Goal: Task Accomplishment & Management: Use online tool/utility

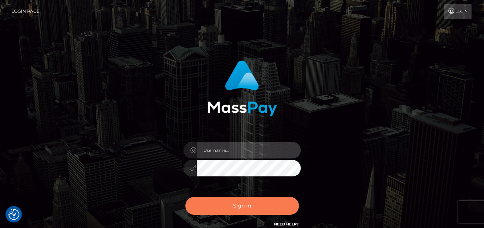
type input "[PERSON_NAME]"
click at [220, 209] on button "Sign in" at bounding box center [242, 206] width 114 height 18
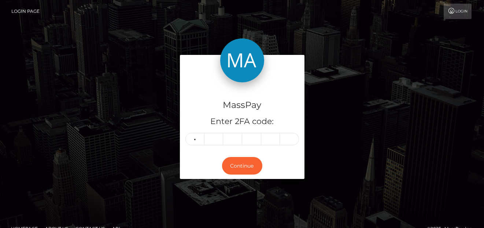
type input "2"
type input "4"
type input "7"
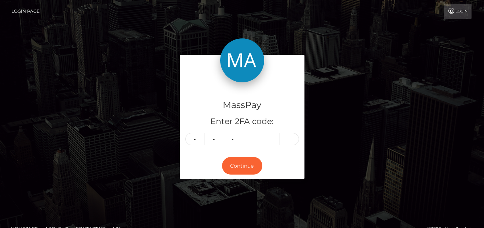
type input "2"
type input "4"
type input "2"
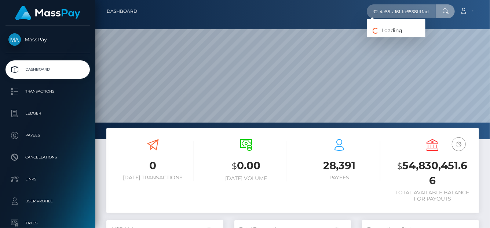
scroll to position [130, 117]
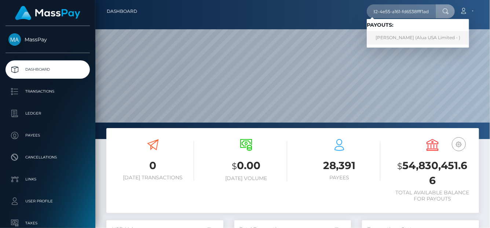
type input "780a372f-3d82-4e55-a161-fd6538fff1ad"
click at [390, 37] on link "Như Vũ (Alua USA Limited - )" at bounding box center [418, 38] width 102 height 14
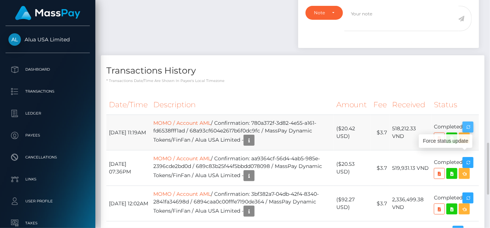
scroll to position [88, 117]
drag, startPoint x: 472, startPoint y: 153, endPoint x: 266, endPoint y: 116, distance: 209.3
click at [472, 132] on icon "button" at bounding box center [467, 127] width 9 height 9
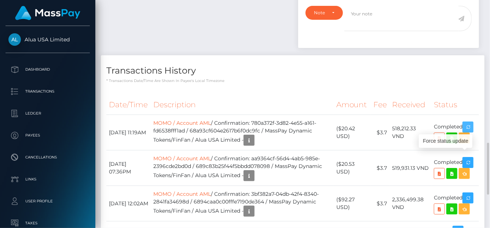
click at [472, 132] on icon "button" at bounding box center [467, 127] width 9 height 9
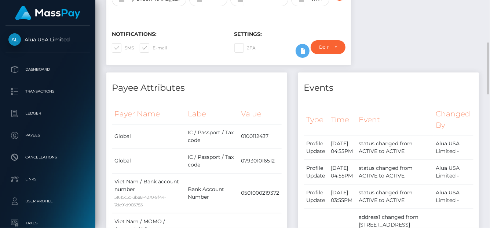
scroll to position [0, 0]
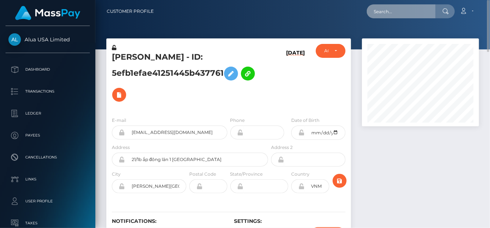
click at [388, 9] on input "text" at bounding box center [401, 11] width 69 height 14
paste input "[EMAIL_ADDRESS][DOMAIN_NAME]"
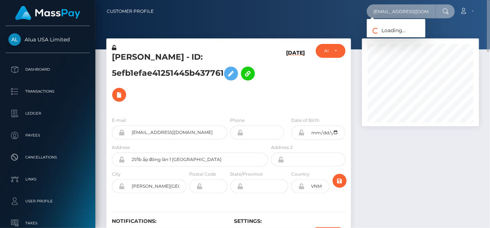
type input "[EMAIL_ADDRESS][DOMAIN_NAME]"
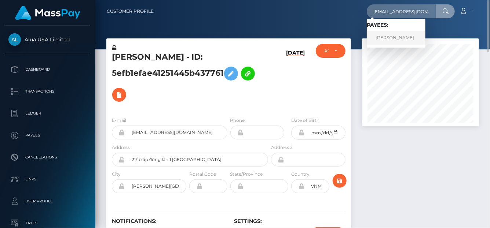
click at [389, 37] on link "Malik Turnquest" at bounding box center [396, 38] width 59 height 14
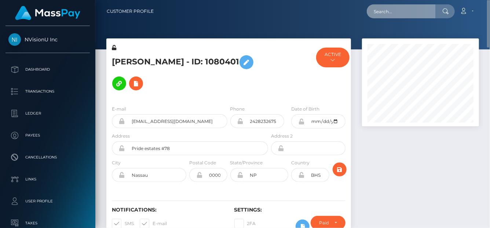
click at [383, 10] on input "text" at bounding box center [401, 11] width 69 height 14
paste input "80f81831-6341-4443-bf63-b0081b1ed10e"
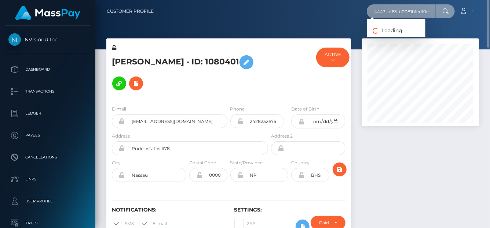
type input "80f81831-6341-4443-bf63-b0081b1ed10e"
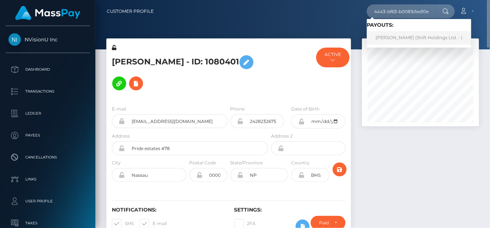
scroll to position [0, 0]
click at [388, 41] on link "[PERSON_NAME] (Shift Holdings Ltd. - )" at bounding box center [419, 38] width 104 height 14
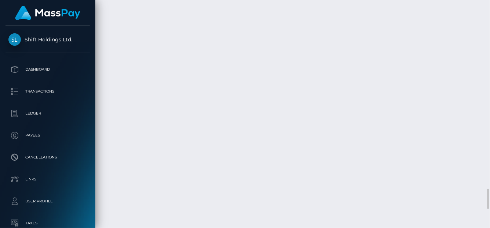
scroll to position [2345, 0]
click at [437, 71] on body "Shift Holdings Ltd. Dashboard Transactions Ledger Payees Links Taxes" at bounding box center [245, 114] width 490 height 228
click at [437, 71] on div "Force status update" at bounding box center [435, 65] width 54 height 14
click at [437, 70] on div "Force status update" at bounding box center [435, 65] width 54 height 14
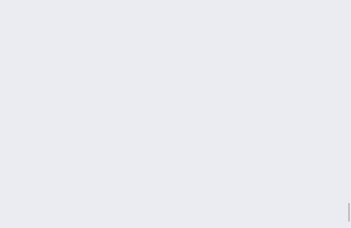
scroll to position [2445, 0]
click at [304, 137] on div "Force status update" at bounding box center [300, 129] width 54 height 18
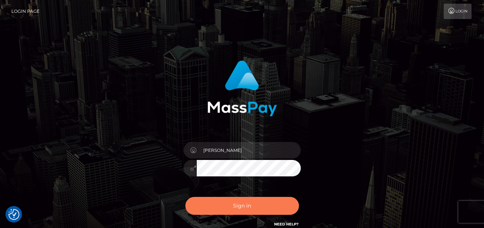
click at [227, 205] on button "Sign in" at bounding box center [242, 206] width 114 height 18
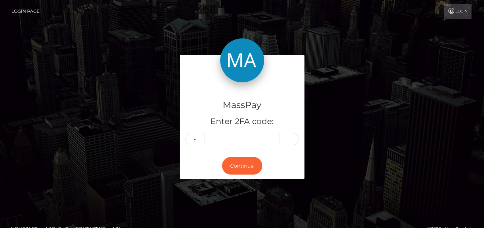
type input "2"
type input "6"
type input "2"
type input "3"
type input "2"
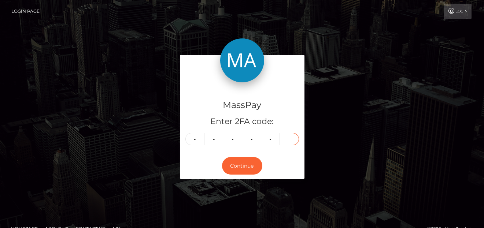
type input "2"
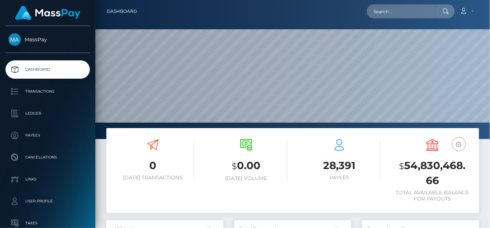
scroll to position [130, 117]
click at [394, 14] on input "text" at bounding box center [401, 11] width 69 height 14
click at [394, 15] on input "text" at bounding box center [401, 11] width 69 height 14
paste input "1349453835@qq.com"
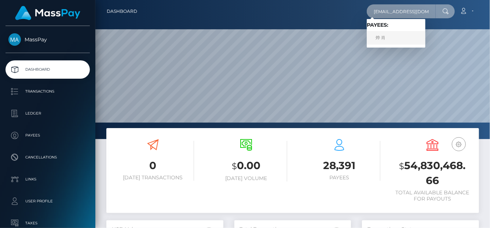
type input "1349453835@qq.com"
click at [391, 41] on link "烨 肖" at bounding box center [396, 38] width 59 height 14
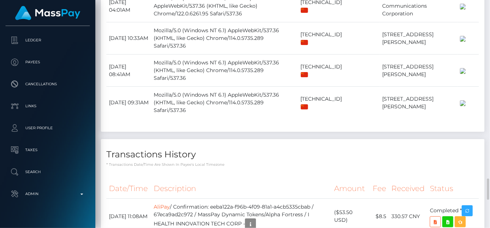
scroll to position [1209, 0]
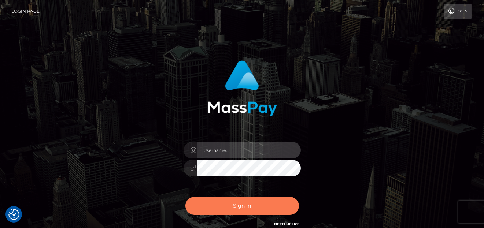
type input "denise"
click at [250, 201] on button "Sign in" at bounding box center [242, 206] width 114 height 18
type input "[PERSON_NAME]"
click at [248, 205] on button "Sign in" at bounding box center [242, 206] width 114 height 18
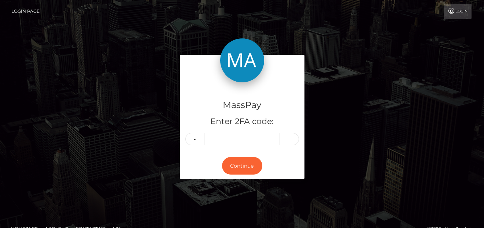
type input "7"
type input "3"
type input "7"
type input "9"
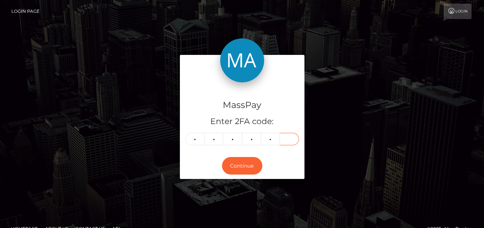
type input "9"
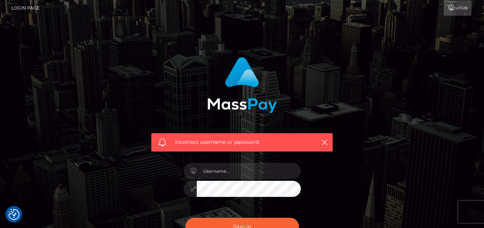
scroll to position [92, 0]
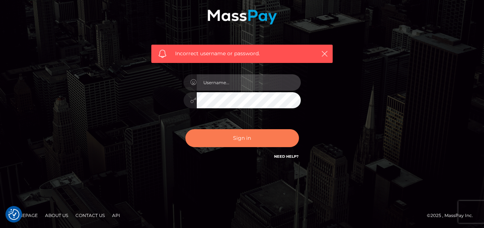
type input "denise"
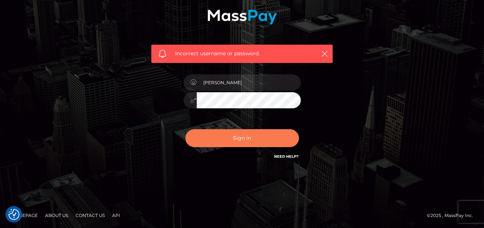
click at [273, 145] on button "Sign in" at bounding box center [242, 138] width 114 height 18
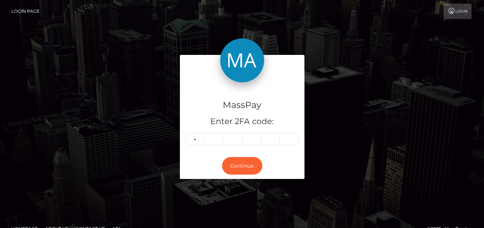
type input "1"
type input "0"
type input "8"
type input "4"
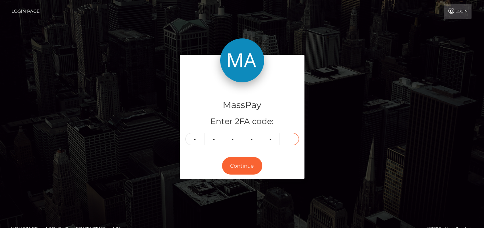
type input "3"
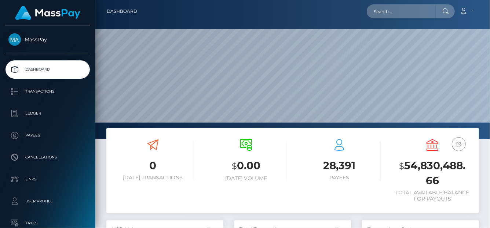
scroll to position [130, 117]
click at [408, 14] on input "text" at bounding box center [401, 11] width 69 height 14
paste input "bmslut4cin@gmail.com"
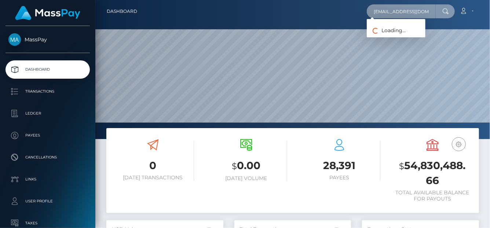
type input "bmslut4cin@gmail.com"
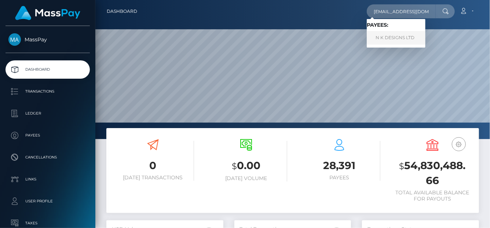
click at [394, 41] on link "N K DESIGNS LTD" at bounding box center [396, 38] width 59 height 14
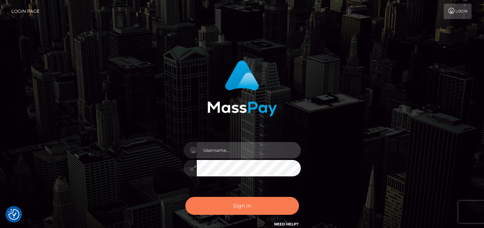
type input "[PERSON_NAME]"
click at [233, 206] on button "Sign in" at bounding box center [242, 206] width 114 height 18
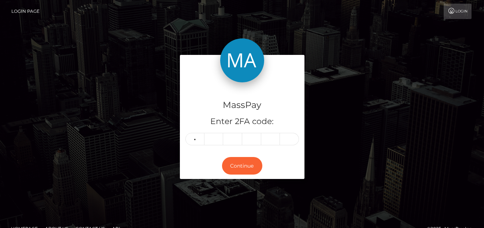
type input "3"
type input "9"
type input "5"
type input "3"
type input "1"
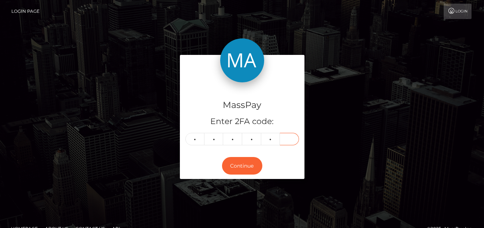
type input "0"
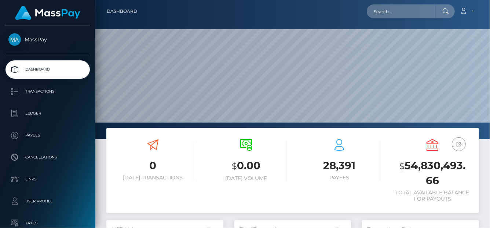
scroll to position [130, 117]
click at [402, 11] on input "text" at bounding box center [401, 11] width 69 height 14
paste input "ranyanajar64@gmail.com"
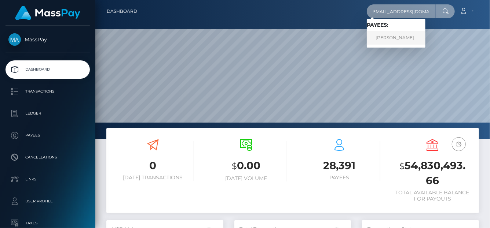
type input "ranyanajar64@gmail.com"
click at [402, 36] on link "RANIA NAJJAR" at bounding box center [396, 38] width 59 height 14
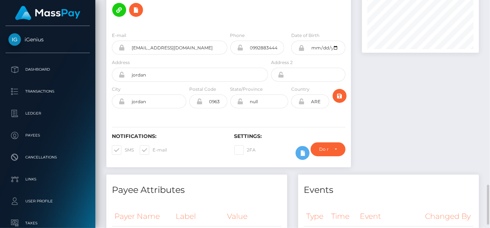
scroll to position [37, 0]
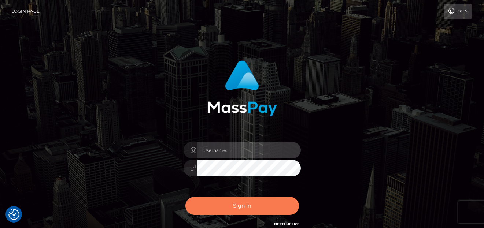
type input "[PERSON_NAME]"
click at [209, 214] on button "Sign in" at bounding box center [242, 206] width 114 height 18
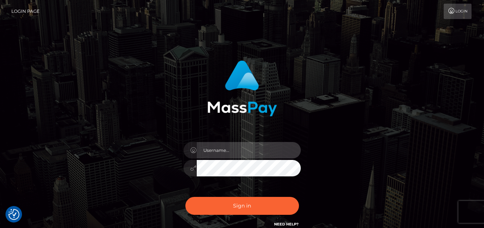
type input "[PERSON_NAME]"
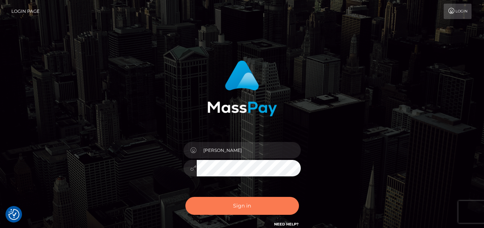
click at [207, 204] on button "Sign in" at bounding box center [242, 206] width 114 height 18
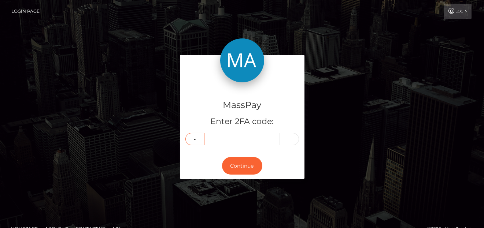
type input "7"
type input "5"
type input "2"
type input "7"
type input "5"
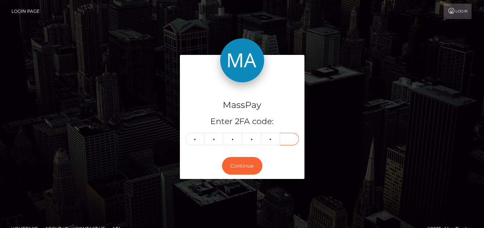
type input "9"
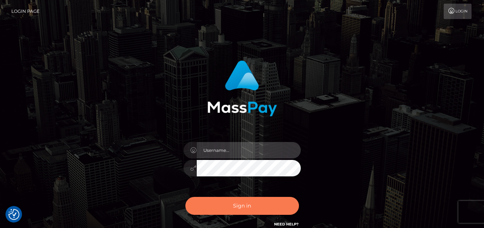
type input "[PERSON_NAME]"
click at [232, 204] on button "Sign in" at bounding box center [242, 206] width 114 height 18
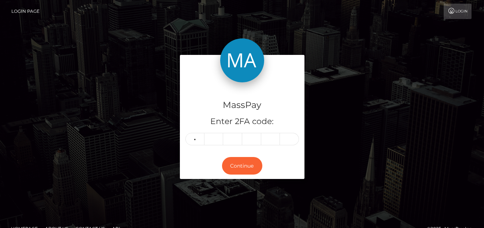
type input "7"
type input "5"
type input "2"
type input "7"
type input "5"
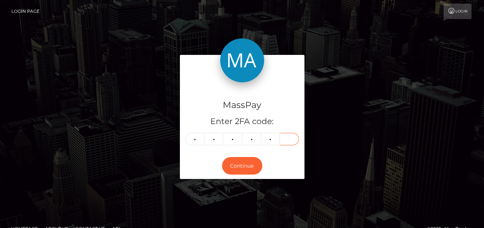
type input "9"
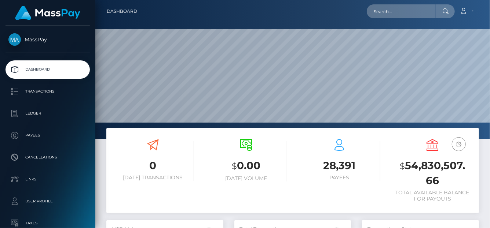
scroll to position [130, 117]
click at [390, 14] on input "text" at bounding box center [401, 11] width 69 height 14
paste input "765079869338951683"
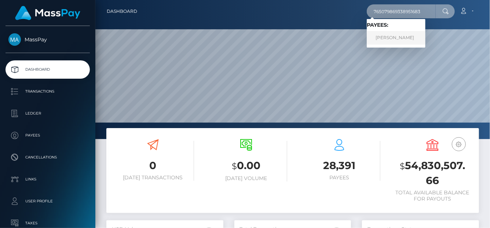
type input "765079869338951683"
click at [388, 36] on link "VALERIIA IVANOVA" at bounding box center [396, 38] width 59 height 14
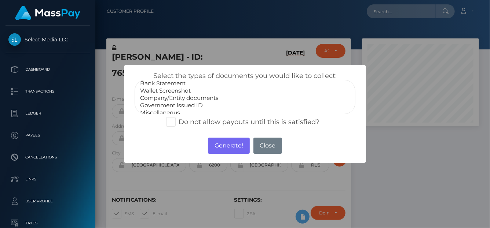
scroll to position [14, 0]
select select "Government issued ID"
click at [164, 100] on option "Government issued ID" at bounding box center [244, 100] width 211 height 7
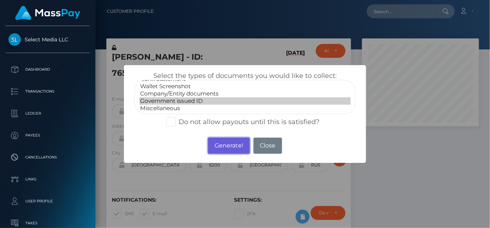
click at [236, 146] on button "Generate!" at bounding box center [228, 146] width 41 height 16
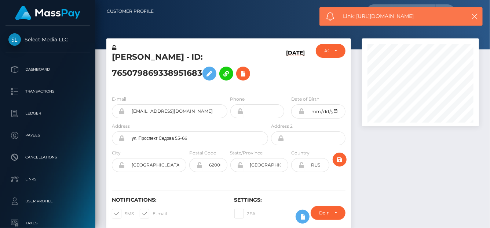
drag, startPoint x: 443, startPoint y: 16, endPoint x: 357, endPoint y: 14, distance: 86.5
click at [357, 14] on span "Link: https://l.maspay.io/vk52D" at bounding box center [402, 16] width 118 height 8
copy span "https://l.maspay.io/vk52D"
click at [246, 75] on icon at bounding box center [243, 73] width 9 height 9
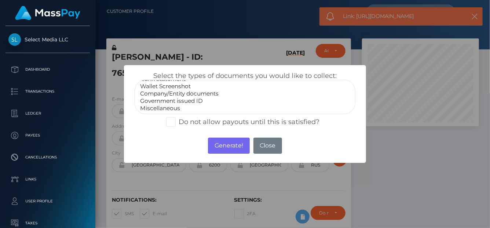
click at [160, 103] on option "Government issued ID" at bounding box center [244, 100] width 211 height 7
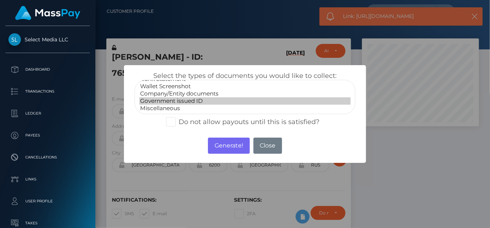
select select "Miscellaneous"
click at [160, 109] on option "Miscellaneous" at bounding box center [244, 108] width 211 height 7
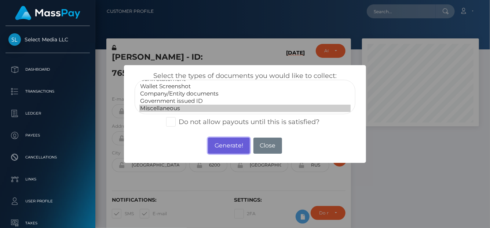
click at [232, 142] on button "Generate!" at bounding box center [228, 146] width 41 height 16
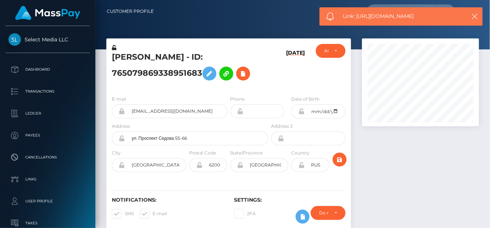
drag, startPoint x: 428, startPoint y: 18, endPoint x: 356, endPoint y: 18, distance: 72.2
click at [356, 18] on span "Link: https://l.maspay.io/yk599" at bounding box center [402, 16] width 118 height 8
copy span "https://l.maspay.io/yk599"
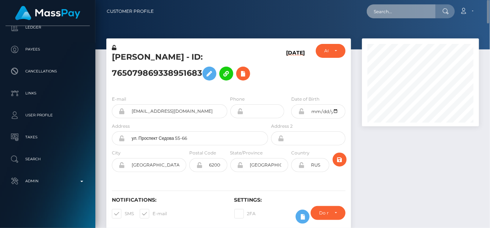
click at [392, 12] on input "text" at bounding box center [401, 11] width 69 height 14
paste input "gelagotiseleni@gmail.com"
click at [383, 14] on input "gelagotiseleni@gmail.com" at bounding box center [401, 11] width 69 height 14
drag, startPoint x: 379, startPoint y: 14, endPoint x: 489, endPoint y: 25, distance: 110.2
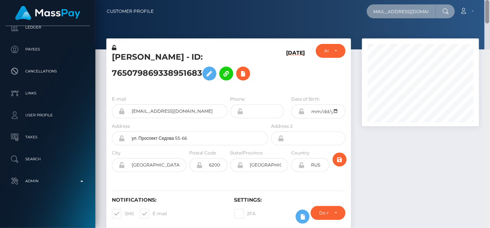
click at [489, 25] on div "Customer Profile gelagotiseleni@gmail.com Loading... Loading..." at bounding box center [292, 114] width 394 height 228
type input "g"
paste input "gelagotiseleni@gmail.com"
click at [386, 15] on input "gelagotiseleni@gmail.com" at bounding box center [401, 11] width 69 height 14
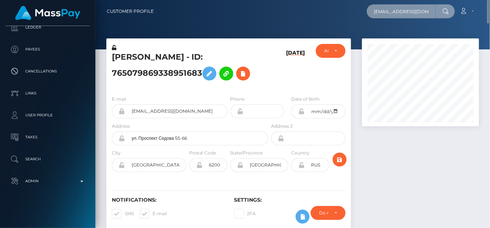
drag, startPoint x: 377, startPoint y: 14, endPoint x: 489, endPoint y: 14, distance: 112.2
click at [489, 14] on nav "Customer Profile gelagotiseleni@gmail.com Loading... Loading..." at bounding box center [292, 11] width 394 height 23
type input "g"
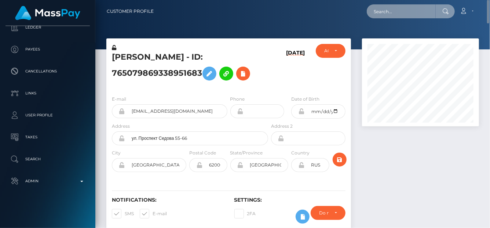
paste input "Eleni Gelagotis View more details"
drag, startPoint x: 409, startPoint y: 15, endPoint x: 489, endPoint y: 16, distance: 79.9
click at [489, 16] on nav "Customer Profile Eleni Gelagotis View more details Loading... Loading... Account" at bounding box center [292, 11] width 394 height 23
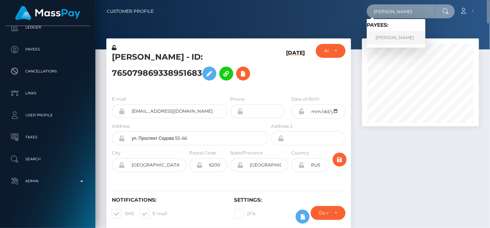
type input "Eleni Gelagotis"
click at [409, 40] on link "ELENI GELAGOTIS" at bounding box center [396, 38] width 59 height 14
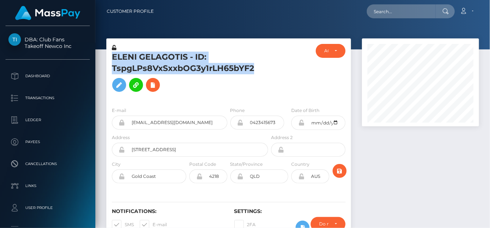
scroll to position [88, 117]
click at [260, 72] on h5 "ELENI GELAGOTIS - ID: TspgLPs8VxSxxbOG3y1rLH65bYF2" at bounding box center [188, 74] width 152 height 44
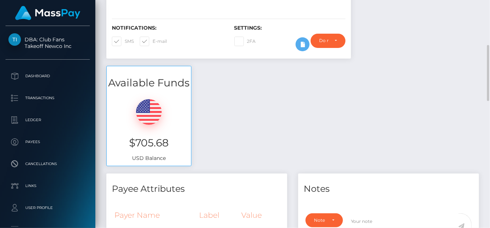
scroll to position [37, 0]
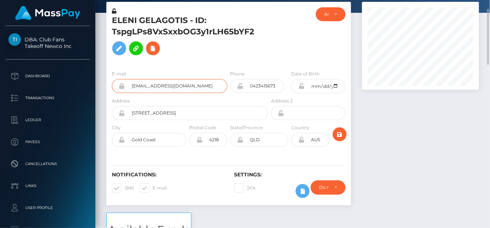
drag, startPoint x: 206, startPoint y: 86, endPoint x: 106, endPoint y: 74, distance: 101.1
click at [106, 74] on div "ELENI GELAGOTIS - ID: TspgLPs8VxSxxbOG3y1rLH65bYF2 ACTIVE CLOSED" at bounding box center [228, 107] width 255 height 211
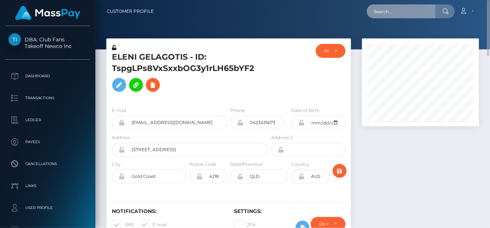
click at [400, 11] on input "text" at bounding box center [401, 11] width 69 height 14
click at [400, 12] on input "text" at bounding box center [401, 11] width 69 height 14
paste input "570478337512714240,"
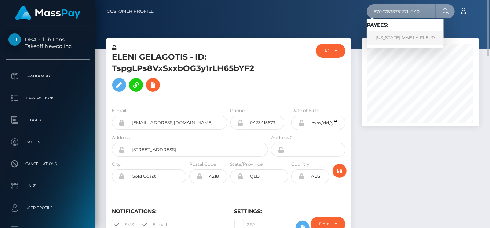
type input "570478337512714240"
click at [380, 39] on link "[US_STATE] MAE LA FLEUR" at bounding box center [405, 38] width 77 height 14
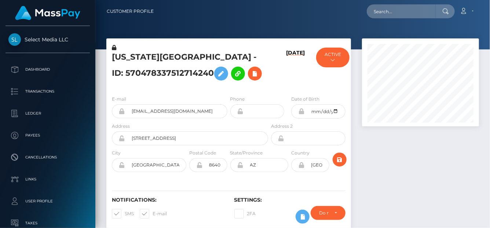
scroll to position [88, 117]
click at [250, 75] on icon at bounding box center [254, 73] width 9 height 9
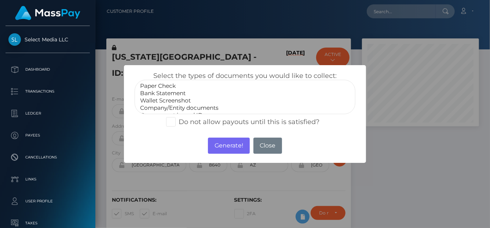
scroll to position [14, 0]
select select "Company/Entity documents"
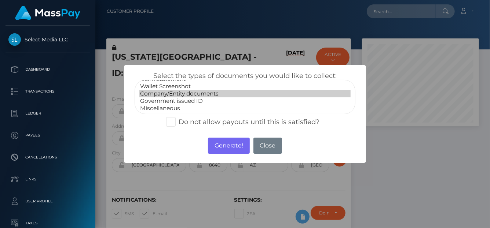
click at [174, 93] on option "Company/Entity documents" at bounding box center [244, 93] width 211 height 7
click at [223, 145] on button "Generate!" at bounding box center [228, 146] width 41 height 16
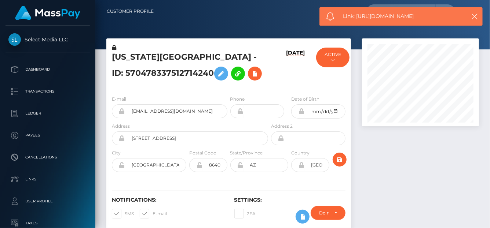
drag, startPoint x: 433, startPoint y: 14, endPoint x: 357, endPoint y: 16, distance: 76.6
click at [357, 16] on span "Link: [URL][DOMAIN_NAME]" at bounding box center [402, 16] width 118 height 8
click at [250, 74] on icon at bounding box center [254, 73] width 9 height 9
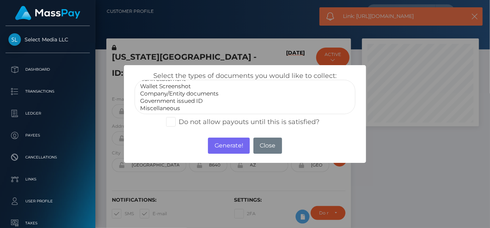
select select "Government issued ID"
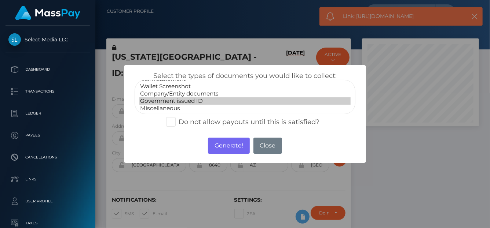
click at [184, 101] on option "Government issued ID" at bounding box center [244, 100] width 211 height 7
click at [224, 144] on button "Generate!" at bounding box center [228, 146] width 41 height 16
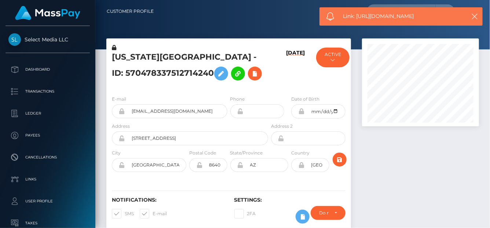
drag, startPoint x: 432, startPoint y: 18, endPoint x: 357, endPoint y: 22, distance: 75.6
click at [356, 14] on span "Link: https://l.maspay.io/Mk58n" at bounding box center [402, 16] width 118 height 8
copy span "https://l.maspay.io/Mk58n"
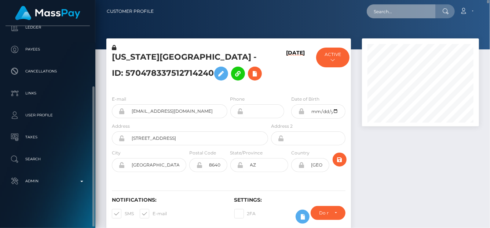
click at [401, 8] on input "text" at bounding box center [401, 11] width 69 height 14
paste input "756726026481971200"
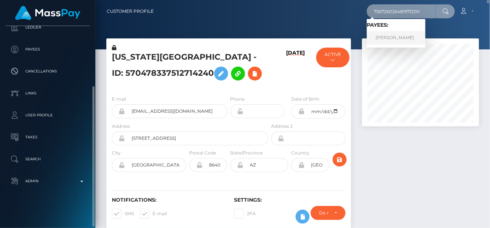
type input "756726026481971200"
click at [415, 35] on link "LORIANNY YORELYS MIERES MARCHAN" at bounding box center [396, 38] width 59 height 14
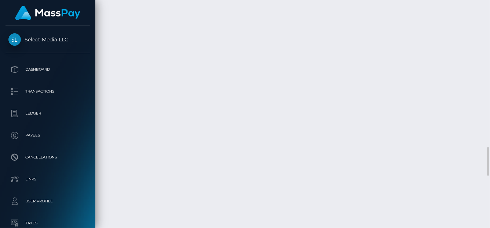
scroll to position [1285, 0]
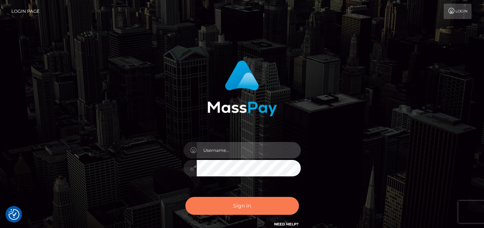
type input "[PERSON_NAME]"
click at [198, 202] on button "Sign in" at bounding box center [242, 206] width 114 height 18
type input "denise"
click at [216, 206] on button "Sign in" at bounding box center [242, 206] width 114 height 18
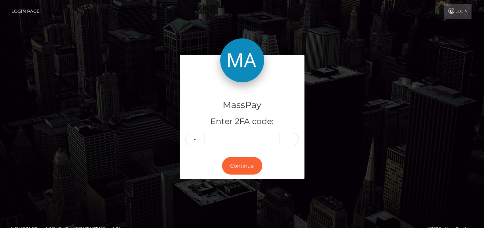
type input "8"
type input "6"
type input "2"
type input "3"
type input "2"
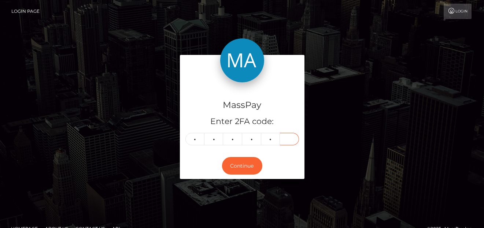
type input "9"
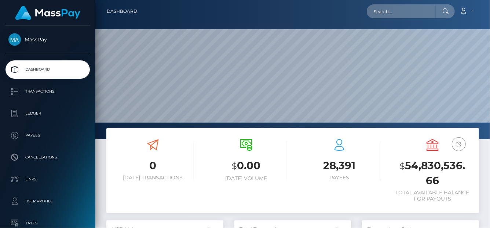
scroll to position [130, 117]
click at [392, 14] on input "text" at bounding box center [401, 11] width 69 height 14
paste input "vavis.secret@gmail.com"
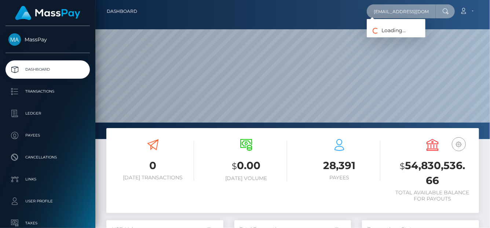
type input "vavis.secret@gmail.com"
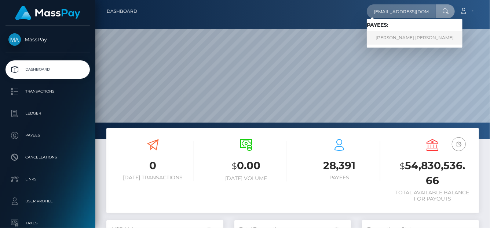
click at [424, 34] on link "VANESSA MAI LINH SCHMOHL" at bounding box center [415, 38] width 96 height 14
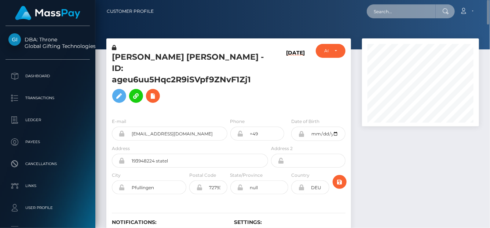
click at [397, 16] on input "text" at bounding box center [401, 11] width 69 height 14
paste input "285266269224050688"
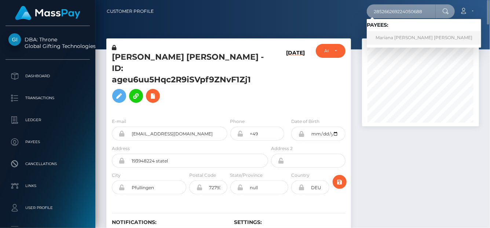
type input "285266269224050688"
click at [410, 38] on link "Mariana Felicia Amarista Seijas" at bounding box center [424, 38] width 114 height 14
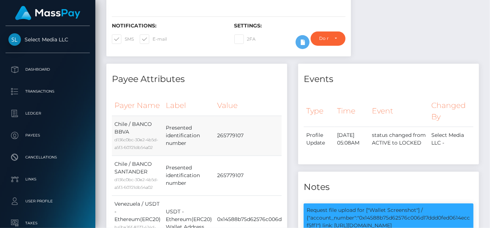
scroll to position [2, 0]
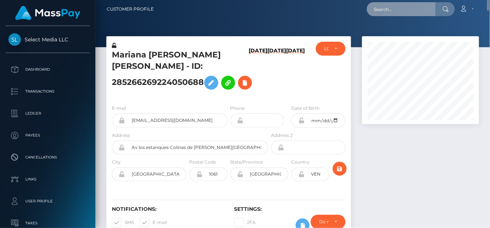
click at [393, 11] on input "text" at bounding box center [401, 9] width 69 height 14
paste input "65437825764217241"
drag, startPoint x: 421, startPoint y: 7, endPoint x: 240, endPoint y: -17, distance: 182.3
click at [240, 0] on html "Select Media LLC Dashboard Transactions Ledger Payees Links Taxes" at bounding box center [245, 114] width 490 height 228
paste input "text"
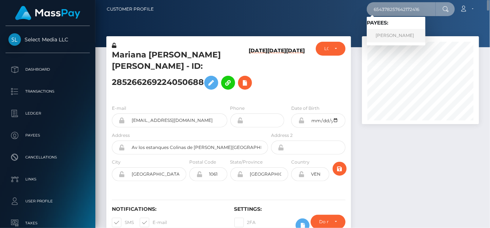
type input "654378257642172416"
click at [391, 36] on link "Viktor Askarov" at bounding box center [396, 36] width 59 height 14
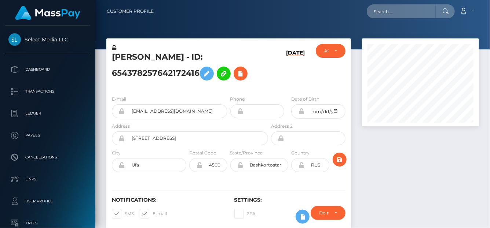
scroll to position [88, 117]
click at [245, 74] on icon at bounding box center [240, 73] width 9 height 9
select select
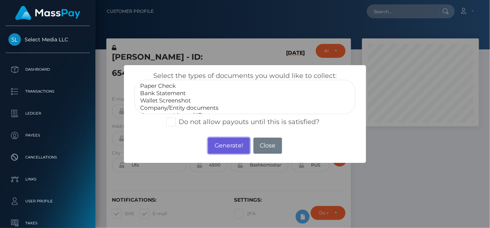
drag, startPoint x: 238, startPoint y: 149, endPoint x: 233, endPoint y: 214, distance: 65.0
click at [238, 148] on button "Generate!" at bounding box center [228, 146] width 41 height 16
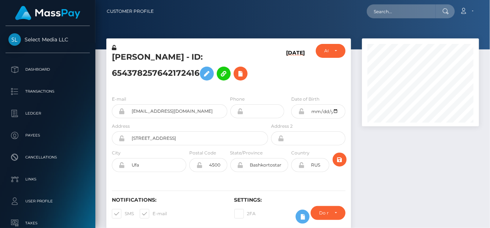
scroll to position [14, 0]
click at [243, 75] on icon at bounding box center [240, 73] width 9 height 9
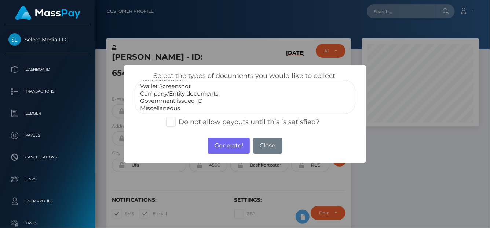
select select "Government issued ID"
click at [162, 100] on option "Government issued ID" at bounding box center [244, 100] width 211 height 7
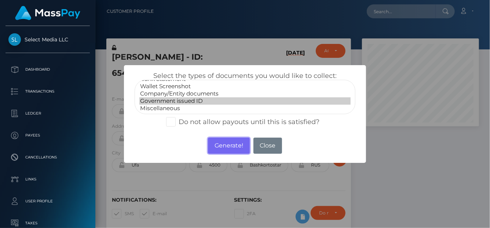
drag, startPoint x: 220, startPoint y: 146, endPoint x: 206, endPoint y: 140, distance: 14.6
click at [220, 146] on button "Generate!" at bounding box center [228, 146] width 41 height 16
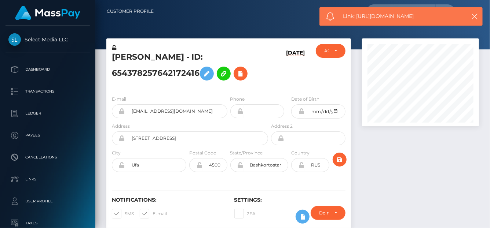
drag, startPoint x: 421, startPoint y: 19, endPoint x: 357, endPoint y: 16, distance: 64.9
click at [357, 16] on span "Link: https://l.maspay.io/1k57F" at bounding box center [402, 16] width 118 height 8
copy span "https://l.maspay.io/1k57F"
click at [238, 72] on icon at bounding box center [240, 73] width 9 height 9
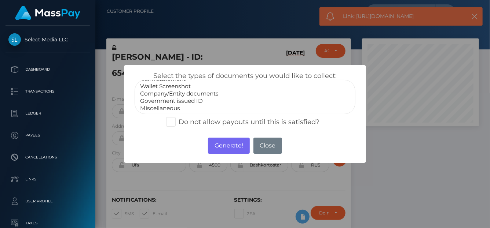
select select "Miscellaneous"
click at [181, 105] on option "Miscellaneous" at bounding box center [244, 108] width 211 height 7
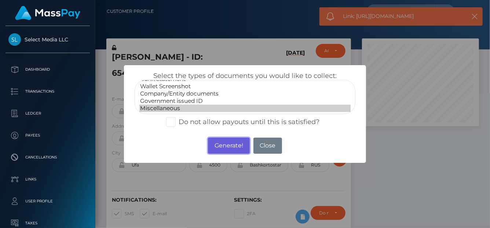
click at [237, 151] on button "Generate!" at bounding box center [228, 146] width 41 height 16
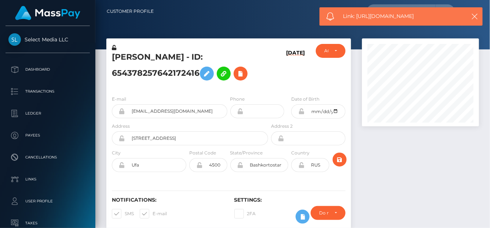
drag, startPoint x: 435, startPoint y: 20, endPoint x: 356, endPoint y: 12, distance: 79.5
click at [356, 12] on span "Link: https://l.maspay.io/mk55l" at bounding box center [402, 16] width 118 height 8
copy span "https://l.maspay.io/mk55l"
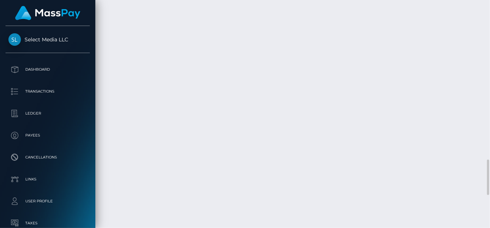
scroll to position [1211, 0]
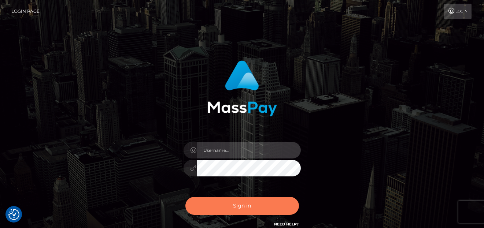
type input "[PERSON_NAME]"
click at [225, 199] on button "Sign in" at bounding box center [242, 206] width 114 height 18
type input "[PERSON_NAME]"
click at [228, 202] on button "Sign in" at bounding box center [242, 206] width 114 height 18
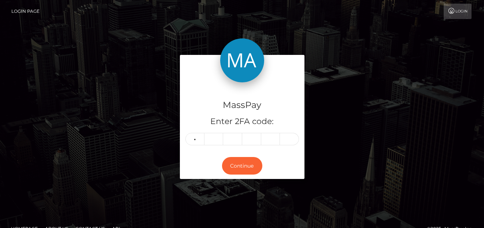
type input "0"
type input "2"
type input "3"
type input "4"
type input "8"
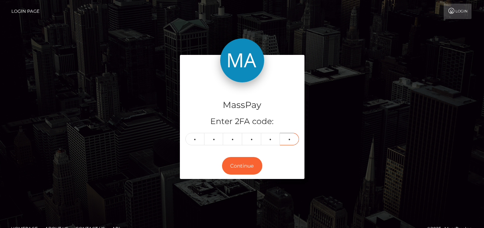
type input "5"
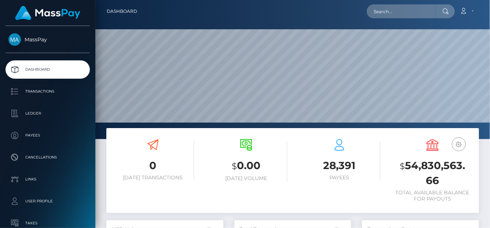
scroll to position [130, 117]
click at [379, 16] on input "text" at bounding box center [401, 11] width 69 height 14
paste input "285562743119949824"
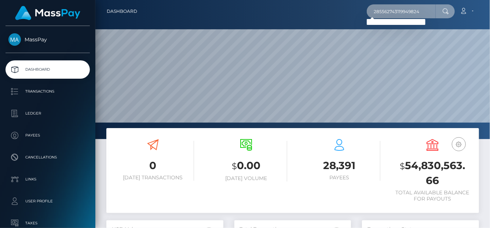
drag, startPoint x: 370, startPoint y: 11, endPoint x: 440, endPoint y: 5, distance: 69.9
click at [441, 5] on div "285562743119949824 Loading... Loading..." at bounding box center [411, 11] width 88 height 14
paste input "romanovanico@gmail.com"
drag, startPoint x: 373, startPoint y: 9, endPoint x: 469, endPoint y: 4, distance: 96.1
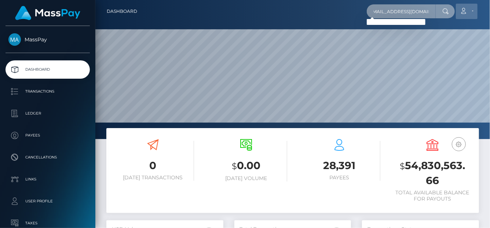
click at [474, 4] on div "romanovanico@gmail.com Loading... Loading... Account Edit Profile" at bounding box center [310, 11] width 335 height 15
paste input "Veronika Romanova"
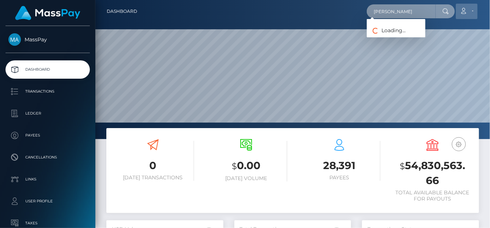
scroll to position [0, 0]
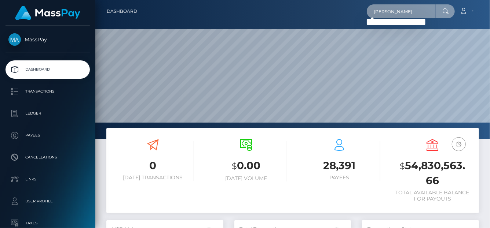
drag, startPoint x: 380, startPoint y: 9, endPoint x: 409, endPoint y: 14, distance: 29.0
click at [409, 14] on input "Veronika Romanova" at bounding box center [401, 11] width 69 height 14
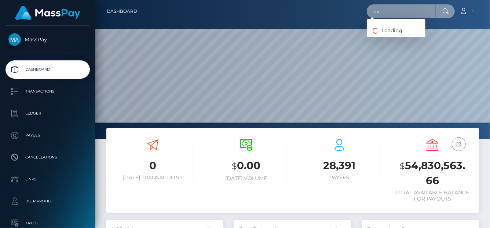
type input "o"
paste input "285562743119949824"
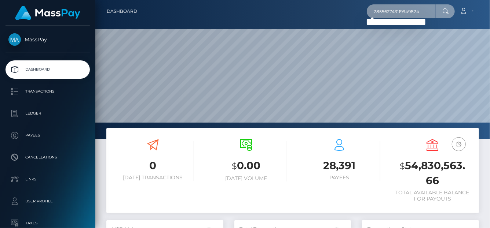
click at [420, 9] on input "285562743119949824" at bounding box center [401, 11] width 69 height 14
drag, startPoint x: 423, startPoint y: 10, endPoint x: 201, endPoint y: -10, distance: 222.6
click at [201, 0] on html "MassPay Dashboard Transactions Ledger Payees Cancellations Links" at bounding box center [245, 114] width 490 height 228
paste input "Lilswayzee69"
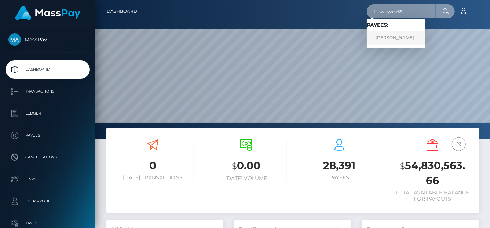
type input "Lilswayzee69"
click at [387, 39] on link "THERESA LYNNE KNOX" at bounding box center [396, 38] width 59 height 14
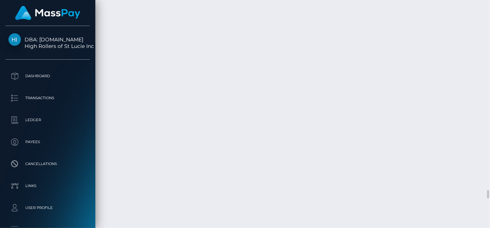
scroll to position [5285, 0]
drag, startPoint x: 228, startPoint y: 172, endPoint x: 331, endPoint y: 167, distance: 102.3
copy td "46587483d3ad4942bbe40813b49520ed"
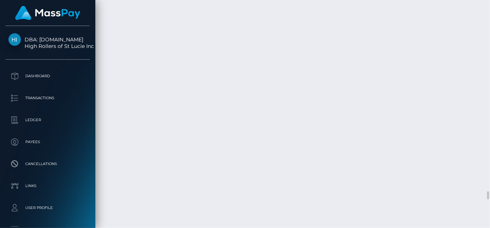
drag, startPoint x: 228, startPoint y: 207, endPoint x: 324, endPoint y: 209, distance: 96.4
copy td "003c38a15fed49e29a1d5a2c266a6440"
drag, startPoint x: 227, startPoint y: 170, endPoint x: 258, endPoint y: 169, distance: 31.2
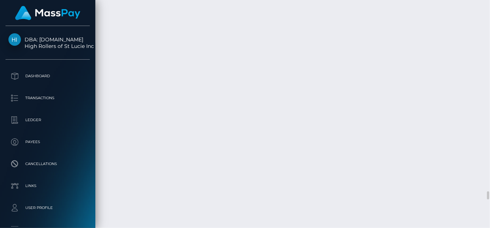
drag, startPoint x: 327, startPoint y: 153, endPoint x: 328, endPoint y: 165, distance: 11.7
drag, startPoint x: 330, startPoint y: 171, endPoint x: 228, endPoint y: 173, distance: 101.5
copy td "46587483d3ad4942bbe40813b49520ed"
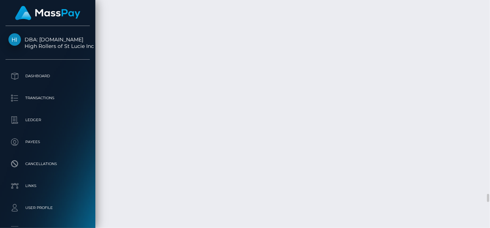
scroll to position [5395, 0]
drag, startPoint x: 322, startPoint y: 131, endPoint x: 228, endPoint y: 130, distance: 93.8
copy td "ef8e4b5237dc43ff8d6127623cbe63e5"
drag, startPoint x: 229, startPoint y: 167, endPoint x: 323, endPoint y: 166, distance: 93.5
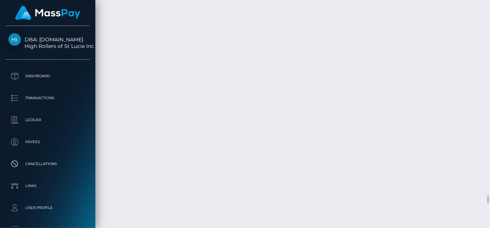
copy td "e9f1d264bbae4977b8a8407f1fccf9d9"
drag, startPoint x: 228, startPoint y: 132, endPoint x: 324, endPoint y: 128, distance: 95.7
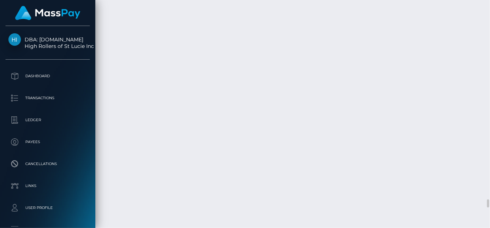
copy td "afccee073d2d44a8837541afeeae2480"
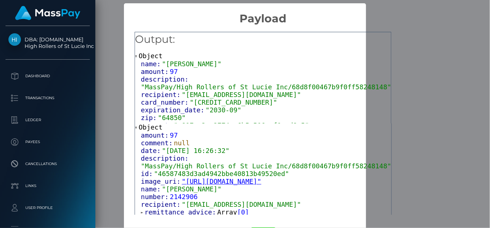
scroll to position [29, 0]
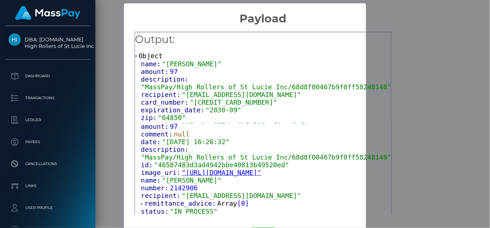
click at [241, 202] on span "0" at bounding box center [243, 204] width 4 height 8
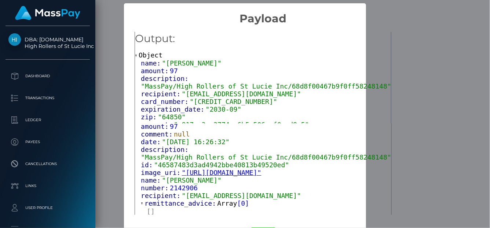
scroll to position [0, 0]
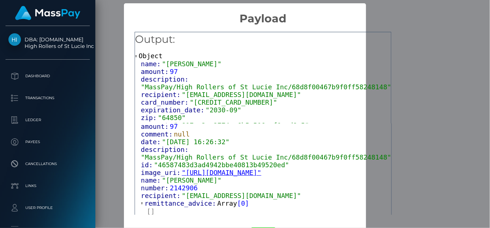
click at [402, 11] on h2 "Payload" at bounding box center [263, 14] width 278 height 22
click at [402, 58] on div "Output: Object name: "THERESA LYNNE KNOX" amount: 97 description: "MassPay/High…" at bounding box center [263, 121] width 278 height 192
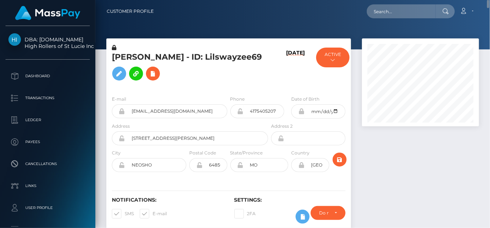
drag, startPoint x: 108, startPoint y: 56, endPoint x: 165, endPoint y: 71, distance: 58.9
click at [165, 71] on div "THERESA LYNNE KNOX - ID: Lilswayzee69" at bounding box center [187, 67] width 163 height 46
copy h5 "THERESA LYNNE KNOX - ID: Lilswayzee69"
click at [384, 11] on input "text" at bounding box center [401, 11] width 69 height 14
paste input "66eb2260932fc80593451a07"
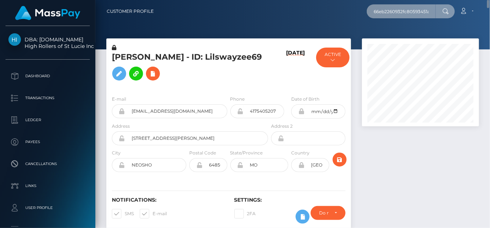
scroll to position [0, 7]
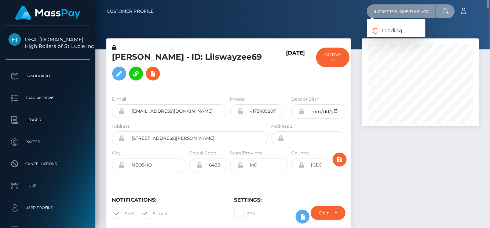
type input "66eb2260932fc80593451a07"
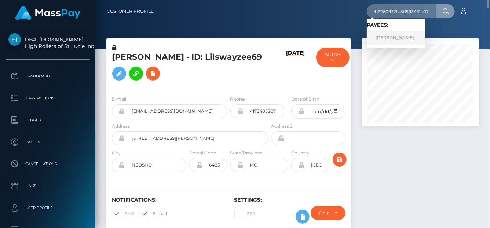
click at [389, 37] on link "Kevin Jones" at bounding box center [396, 38] width 59 height 14
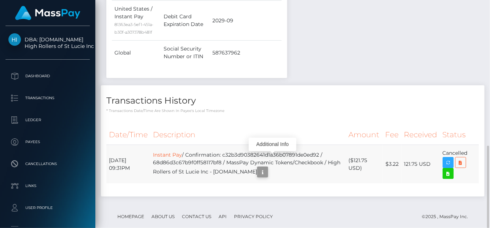
scroll to position [88, 117]
click at [267, 168] on icon "button" at bounding box center [262, 172] width 9 height 9
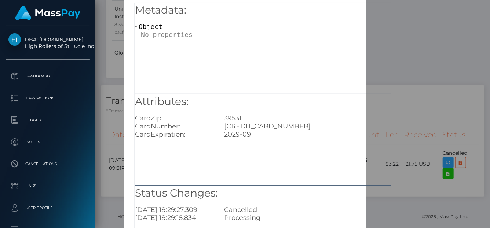
scroll to position [73, 0]
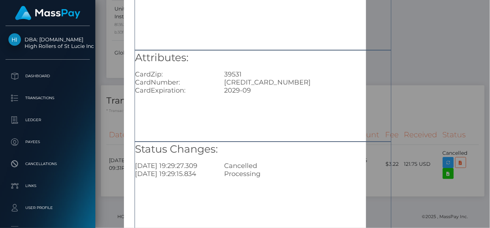
click at [467, 107] on div "× Payout Information Metadata: Object Attributes: CardZip: 39531 CardNumber: [C…" at bounding box center [245, 114] width 490 height 228
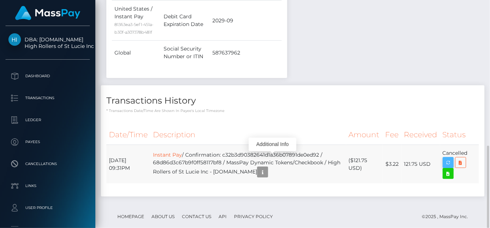
scroll to position [88, 117]
click at [383, 95] on h4 "Transactions History" at bounding box center [292, 101] width 372 height 13
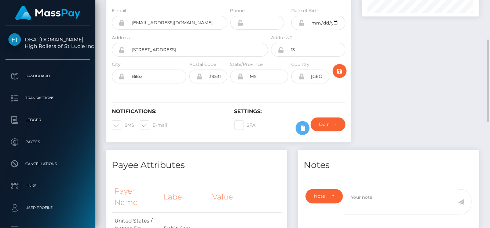
scroll to position [0, 0]
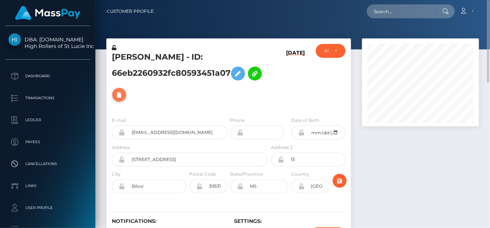
click at [122, 95] on icon at bounding box center [119, 95] width 9 height 9
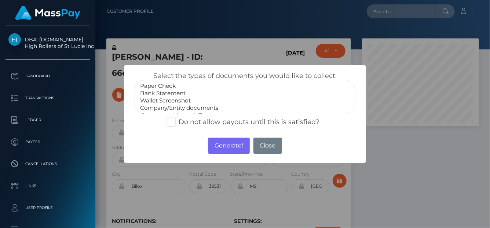
select select "Bank Statement"
click at [171, 90] on option "Bank Statement" at bounding box center [244, 93] width 211 height 7
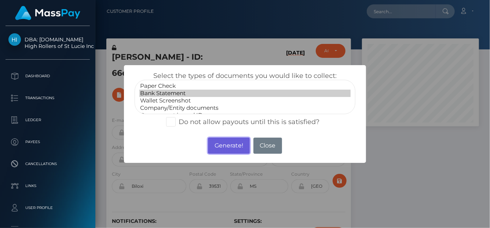
click at [227, 144] on button "Generate!" at bounding box center [228, 146] width 41 height 16
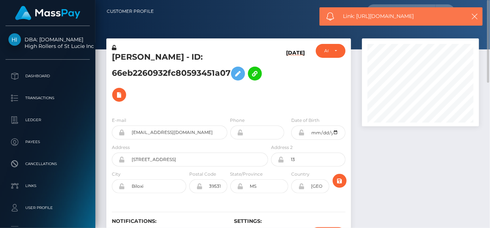
drag, startPoint x: 442, startPoint y: 18, endPoint x: 338, endPoint y: 6, distance: 104.7
click at [357, 19] on span "Link: [URL][DOMAIN_NAME]" at bounding box center [402, 16] width 118 height 8
copy span "[URL][DOMAIN_NAME]"
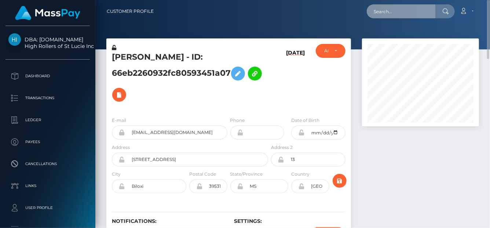
click at [387, 13] on input "text" at bounding box center [401, 11] width 69 height 14
paste input "395260272241025024"
type input "395260272241025024"
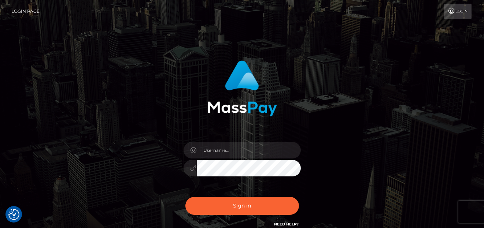
checkbox input "true"
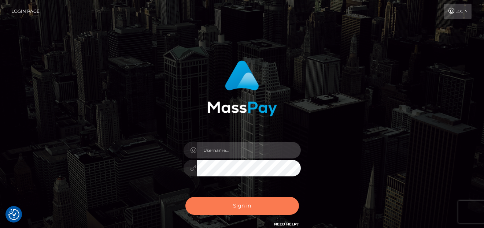
type input "[PERSON_NAME]"
click at [268, 207] on button "Sign in" at bounding box center [242, 206] width 114 height 18
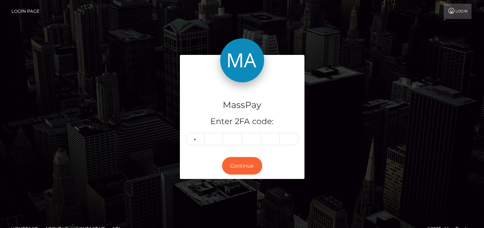
type input "5"
type input "0"
type input "3"
type input "6"
type input "5"
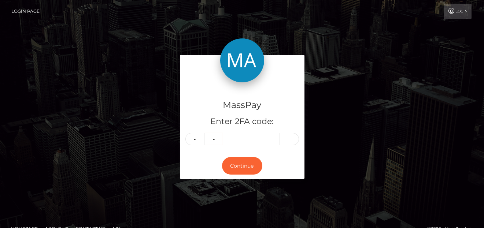
type input "0"
type input "3"
type input "5"
type input "6"
type input "5"
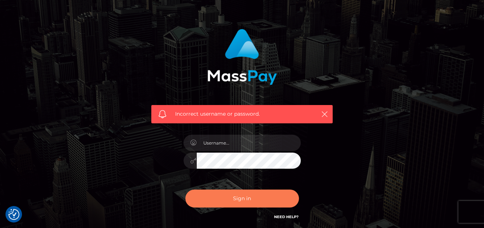
scroll to position [73, 0]
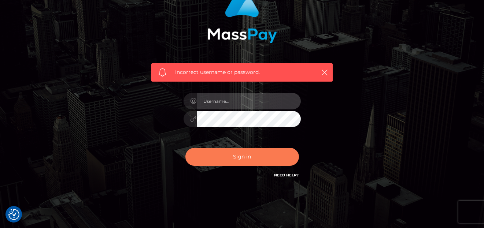
type input "[PERSON_NAME]"
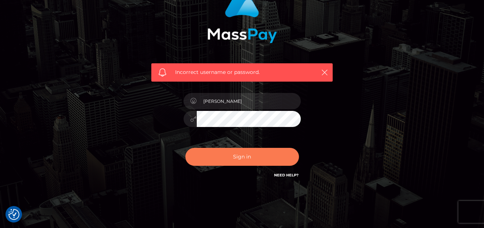
click at [241, 164] on button "Sign in" at bounding box center [242, 157] width 114 height 18
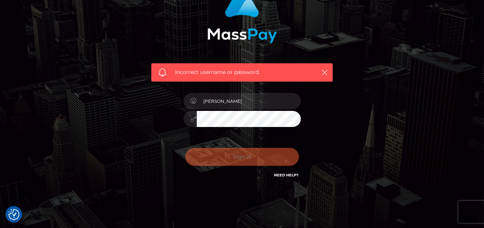
click at [241, 161] on div "Sign in Need Help?" at bounding box center [242, 160] width 128 height 33
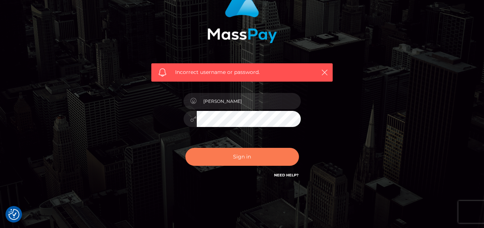
click at [243, 161] on button "Sign in" at bounding box center [242, 157] width 114 height 18
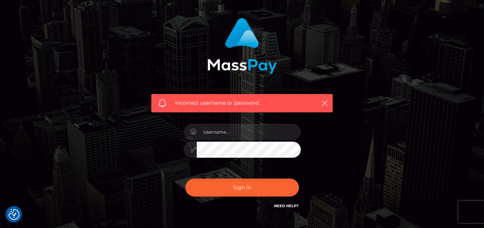
scroll to position [73, 0]
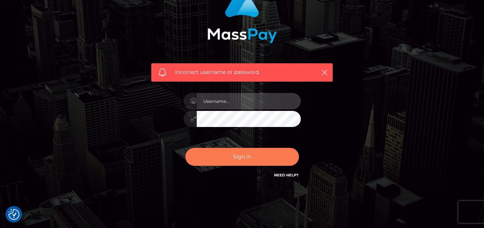
type input "denise"
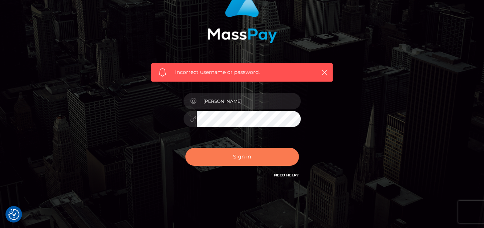
click at [226, 155] on button "Sign in" at bounding box center [242, 157] width 114 height 18
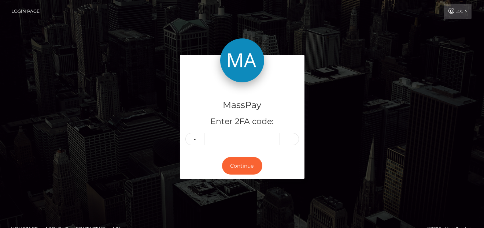
type input "3"
type input "8"
type input "1"
type input "0"
type input "3"
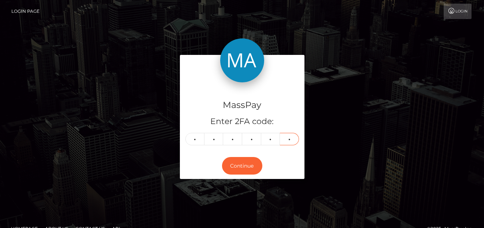
type input "6"
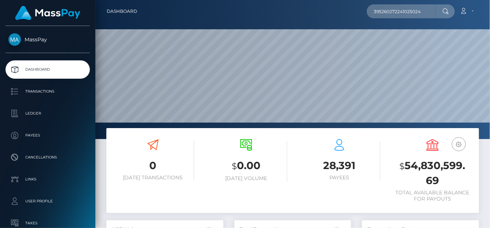
scroll to position [130, 117]
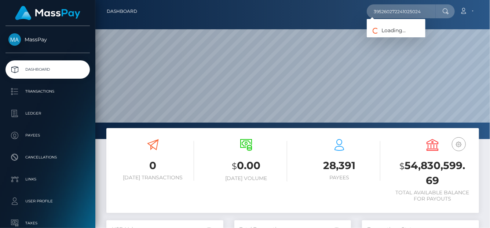
type input "395260272241025024"
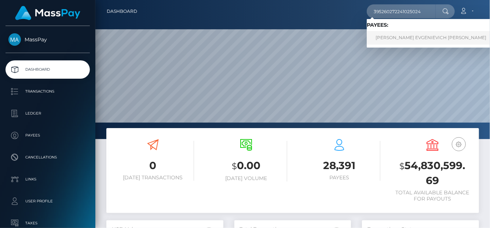
click at [399, 35] on link "[PERSON_NAME] EVGENIEVICH [PERSON_NAME]" at bounding box center [431, 38] width 128 height 14
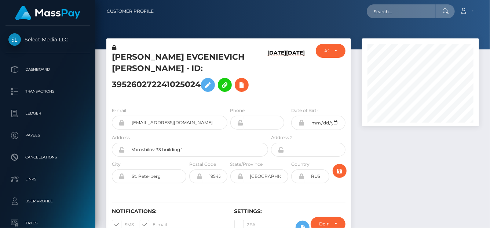
scroll to position [88, 117]
click at [242, 81] on icon at bounding box center [241, 85] width 9 height 9
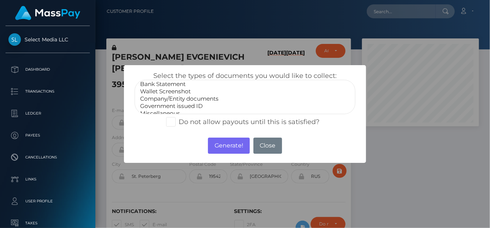
scroll to position [14, 0]
select select "Government issued ID"
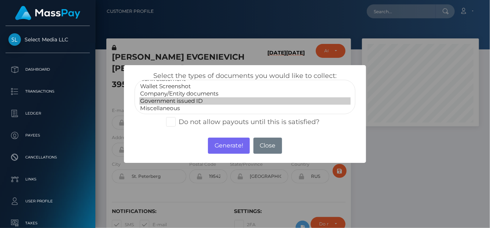
click at [165, 100] on option "Government issued ID" at bounding box center [244, 100] width 211 height 7
click at [226, 144] on button "Generate!" at bounding box center [228, 146] width 41 height 16
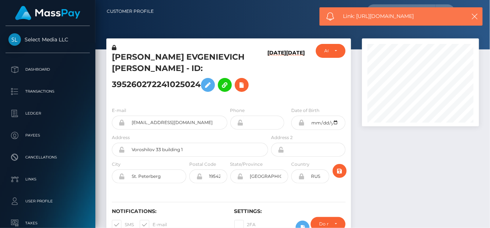
drag, startPoint x: 430, startPoint y: 16, endPoint x: 357, endPoint y: 17, distance: 72.6
click at [357, 17] on span "Link: https://l.maspay.io/Wk6wo" at bounding box center [402, 16] width 118 height 8
copy span "https://l.maspay.io/Wk6wo"
click at [245, 81] on icon at bounding box center [241, 85] width 9 height 9
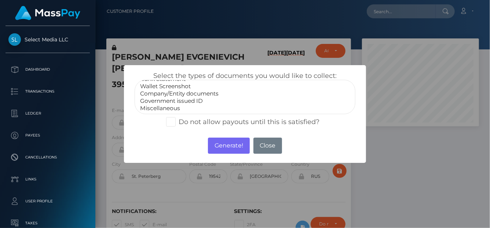
select select "Miscellaneous"
click at [169, 105] on option "Miscellaneous" at bounding box center [244, 108] width 211 height 7
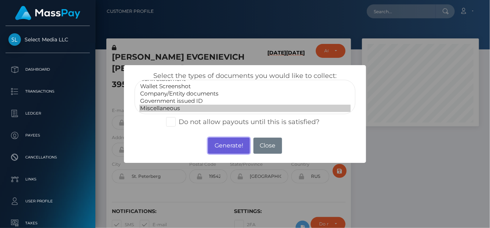
click at [232, 149] on button "Generate!" at bounding box center [228, 146] width 41 height 16
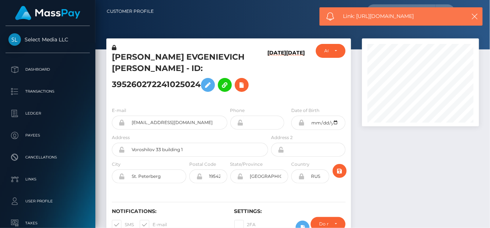
drag, startPoint x: 439, startPoint y: 16, endPoint x: 357, endPoint y: 14, distance: 82.5
click at [357, 14] on span "Link: https://l.maspay.io/pk6ep" at bounding box center [402, 16] width 118 height 8
copy span "https://l.maspay.io/pk6ep"
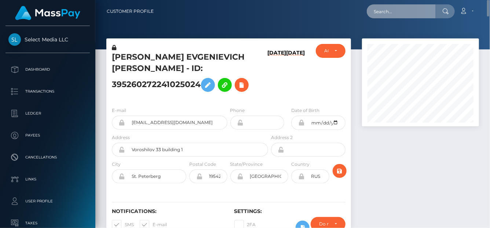
click at [380, 11] on input "text" at bounding box center [401, 11] width 69 height 14
paste input "TspgLPs8VxSxxbOG3y1rLH65bYF2"
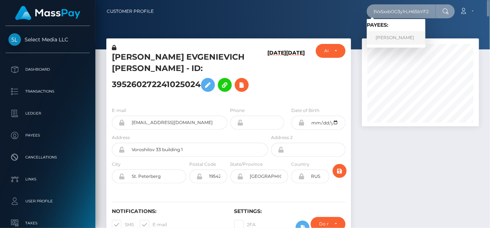
type input "TspgLPs8VxSxxbOG3y1rLH65bYF2"
click at [384, 38] on link "ELENI GELAGOTIS" at bounding box center [396, 38] width 59 height 14
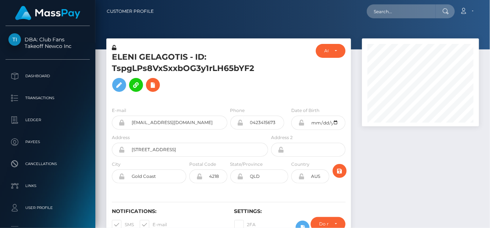
scroll to position [88, 117]
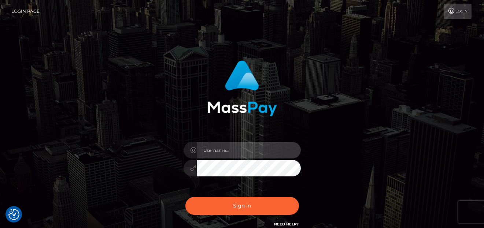
type input "[PERSON_NAME]"
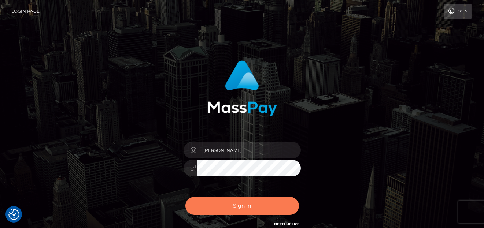
click at [233, 209] on button "Sign in" at bounding box center [242, 206] width 114 height 18
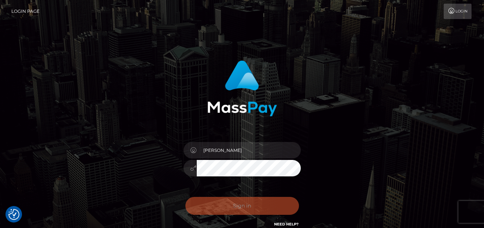
click at [231, 204] on div "Sign in Need Help?" at bounding box center [242, 209] width 128 height 33
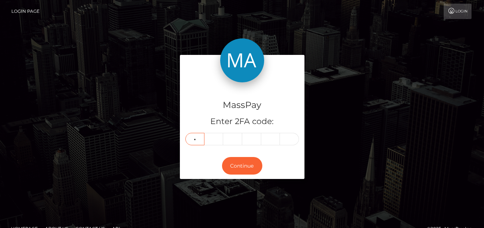
type input "0"
type input "3"
type input "6"
type input "7"
type input "2"
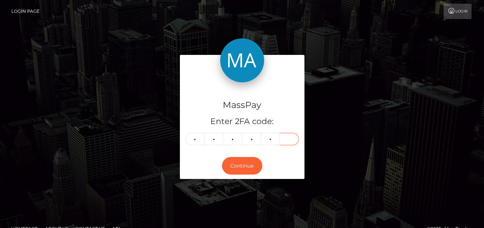
type input "4"
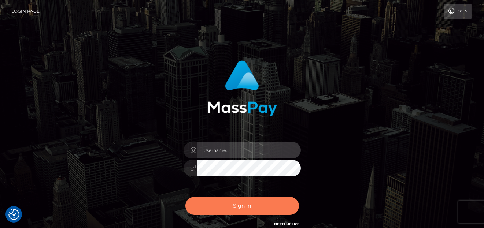
type input "[PERSON_NAME]"
click at [232, 209] on button "Sign in" at bounding box center [242, 206] width 114 height 18
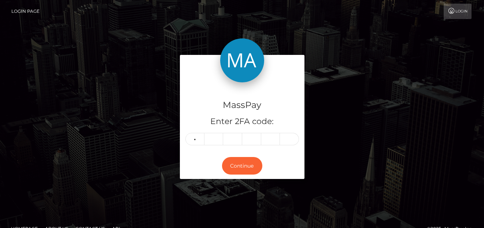
type input "0"
type input "3"
type input "6"
type input "7"
type input "2"
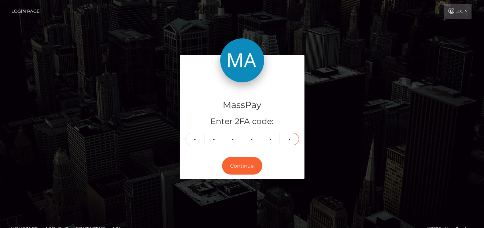
type input "4"
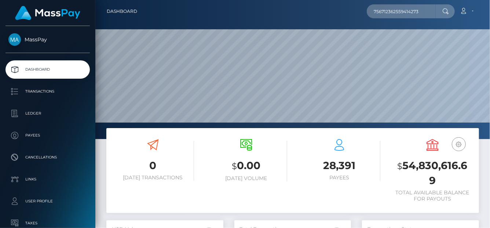
scroll to position [130, 117]
type input "756712362559414273"
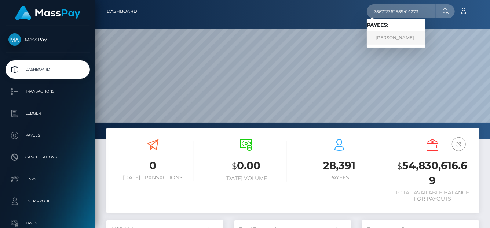
click at [388, 39] on link "IRINA MIHAILOVNA SOLOVEEVA" at bounding box center [396, 38] width 59 height 14
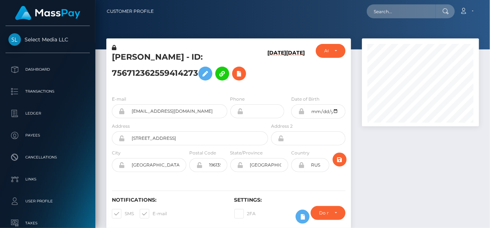
scroll to position [88, 117]
click at [243, 75] on icon at bounding box center [239, 73] width 9 height 9
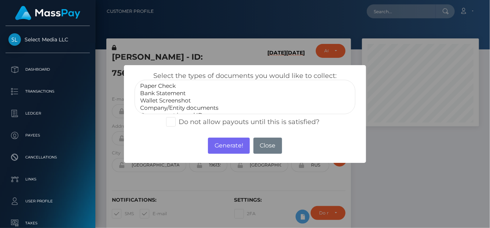
scroll to position [14, 0]
select select "Government issued ID"
click at [161, 100] on option "Government issued ID" at bounding box center [244, 100] width 211 height 7
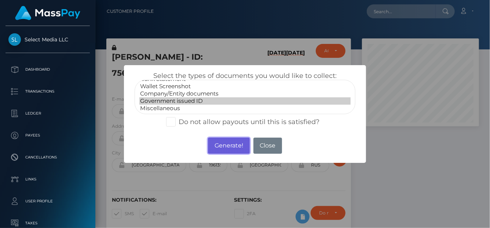
click at [230, 145] on button "Generate!" at bounding box center [228, 146] width 41 height 16
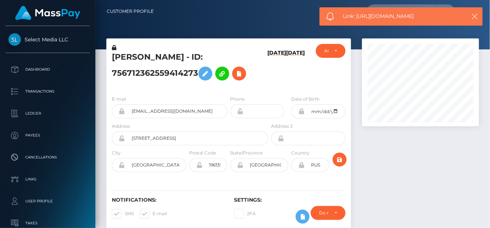
drag, startPoint x: 427, startPoint y: 16, endPoint x: 357, endPoint y: 17, distance: 70.4
click at [357, 17] on span "Link: https://l.maspay.io/tk6tB" at bounding box center [402, 16] width 118 height 8
copy span "https://l.maspay.io/tk6tB"
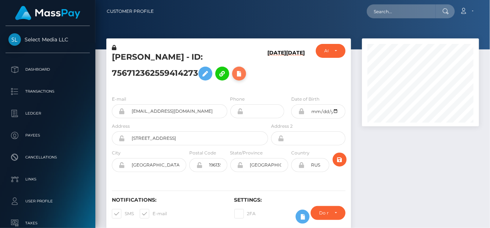
click at [243, 74] on icon at bounding box center [239, 73] width 9 height 9
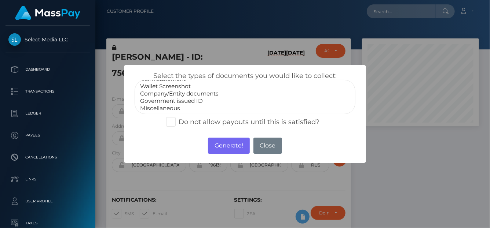
select select "Miscellaneous"
click at [153, 105] on option "Miscellaneous" at bounding box center [244, 108] width 211 height 7
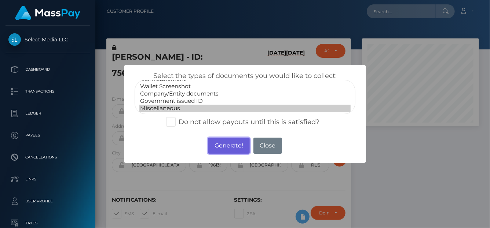
click at [230, 146] on button "Generate!" at bounding box center [228, 146] width 41 height 16
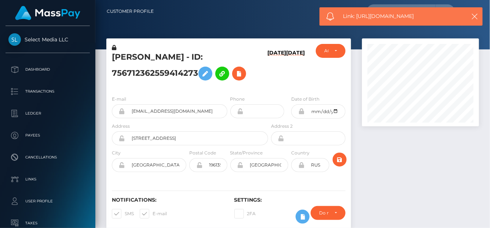
drag, startPoint x: 429, startPoint y: 14, endPoint x: 357, endPoint y: 21, distance: 72.1
click at [357, 21] on div "Link: https://l.maspay.io/wk6yG" at bounding box center [400, 16] width 163 height 18
copy span "https://l.maspay.io/wk6yG"
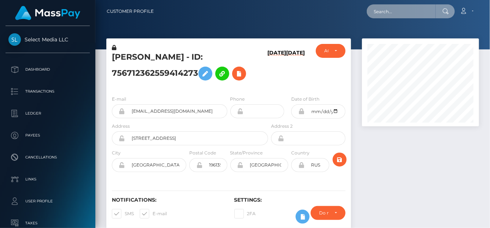
click at [391, 9] on input "text" at bounding box center [401, 11] width 69 height 14
paste input "386198710469537792,"
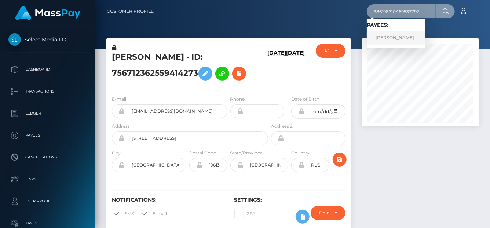
type input "386198710469537792"
click at [388, 36] on link "Ekaterina Kirillovna Strashko" at bounding box center [396, 38] width 59 height 14
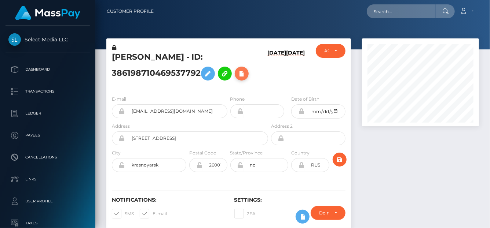
scroll to position [88, 117]
click at [245, 77] on icon at bounding box center [241, 73] width 9 height 9
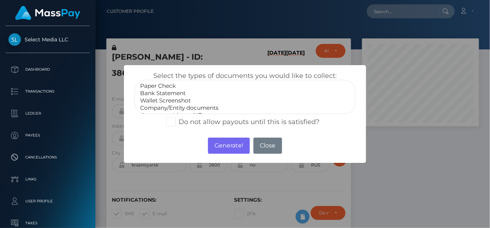
scroll to position [14, 0]
select select "Government issued ID"
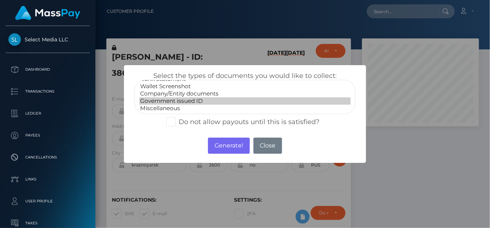
click at [182, 101] on option "Government issued ID" at bounding box center [244, 100] width 211 height 7
click at [230, 146] on button "Generate!" at bounding box center [228, 146] width 41 height 16
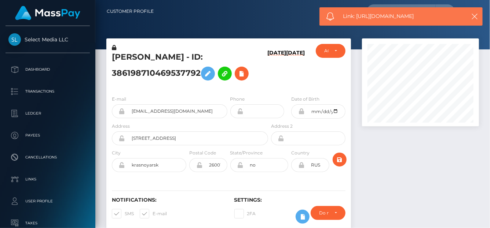
drag, startPoint x: 426, startPoint y: 15, endPoint x: 358, endPoint y: 14, distance: 68.6
click at [358, 14] on span "Link: [URL][DOMAIN_NAME]" at bounding box center [402, 16] width 118 height 8
copy span "[URL][DOMAIN_NAME]"
click at [246, 75] on icon at bounding box center [241, 73] width 9 height 9
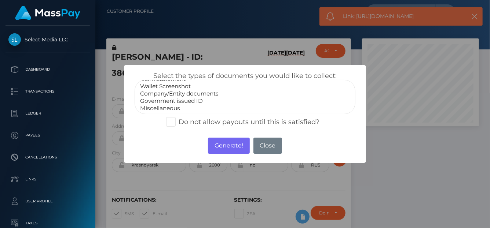
select select "Miscellaneous"
click at [165, 108] on option "Miscellaneous" at bounding box center [244, 108] width 211 height 7
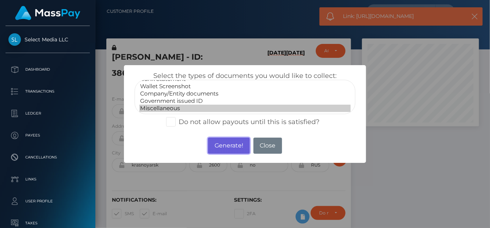
click at [217, 141] on button "Generate!" at bounding box center [228, 146] width 41 height 16
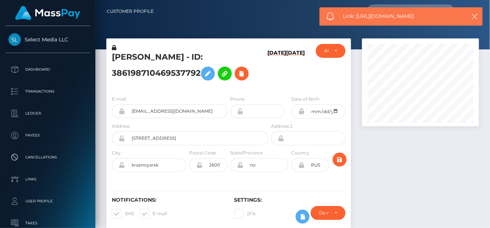
drag, startPoint x: 423, startPoint y: 17, endPoint x: 357, endPoint y: 18, distance: 66.7
click at [357, 18] on span "Link: [URL][DOMAIN_NAME]" at bounding box center [402, 16] width 118 height 8
copy span "[URL][DOMAIN_NAME]"
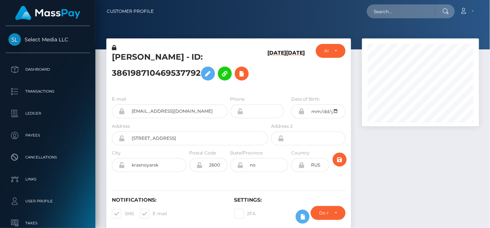
scroll to position [88, 117]
click at [371, 12] on input "text" at bounding box center [401, 11] width 69 height 14
paste input "410536123991863296"
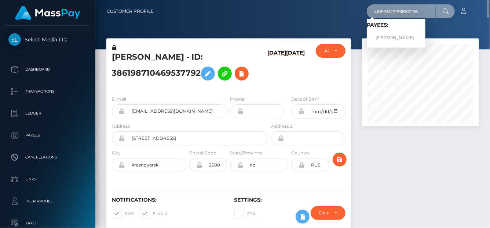
type input "410536123991863296"
click at [384, 35] on link "Evgeniia Andreevna Shirokova" at bounding box center [396, 38] width 59 height 14
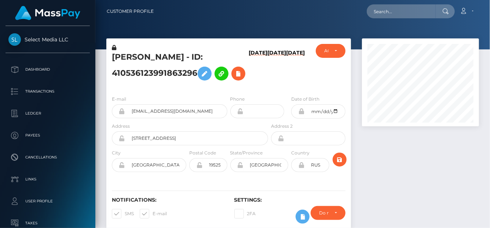
scroll to position [88, 117]
click at [248, 72] on h6 "09/20/25" at bounding box center [257, 68] width 19 height 37
click at [248, 76] on h6 "09/20/25" at bounding box center [257, 68] width 19 height 37
click at [248, 75] on h6 "09/20/25" at bounding box center [257, 68] width 19 height 37
click at [248, 78] on h6 "09/20/25" at bounding box center [257, 68] width 19 height 37
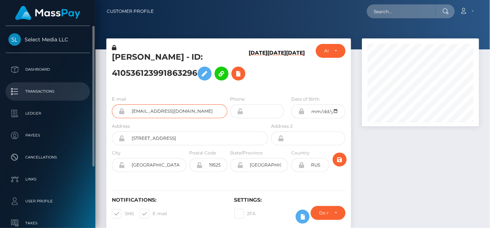
drag, startPoint x: 196, startPoint y: 113, endPoint x: 72, endPoint y: 100, distance: 124.2
click at [72, 100] on div "Select Media LLC Dashboard Transactions Ledger Payees Cancellations" at bounding box center [245, 114] width 490 height 228
